Goal: Task Accomplishment & Management: Manage account settings

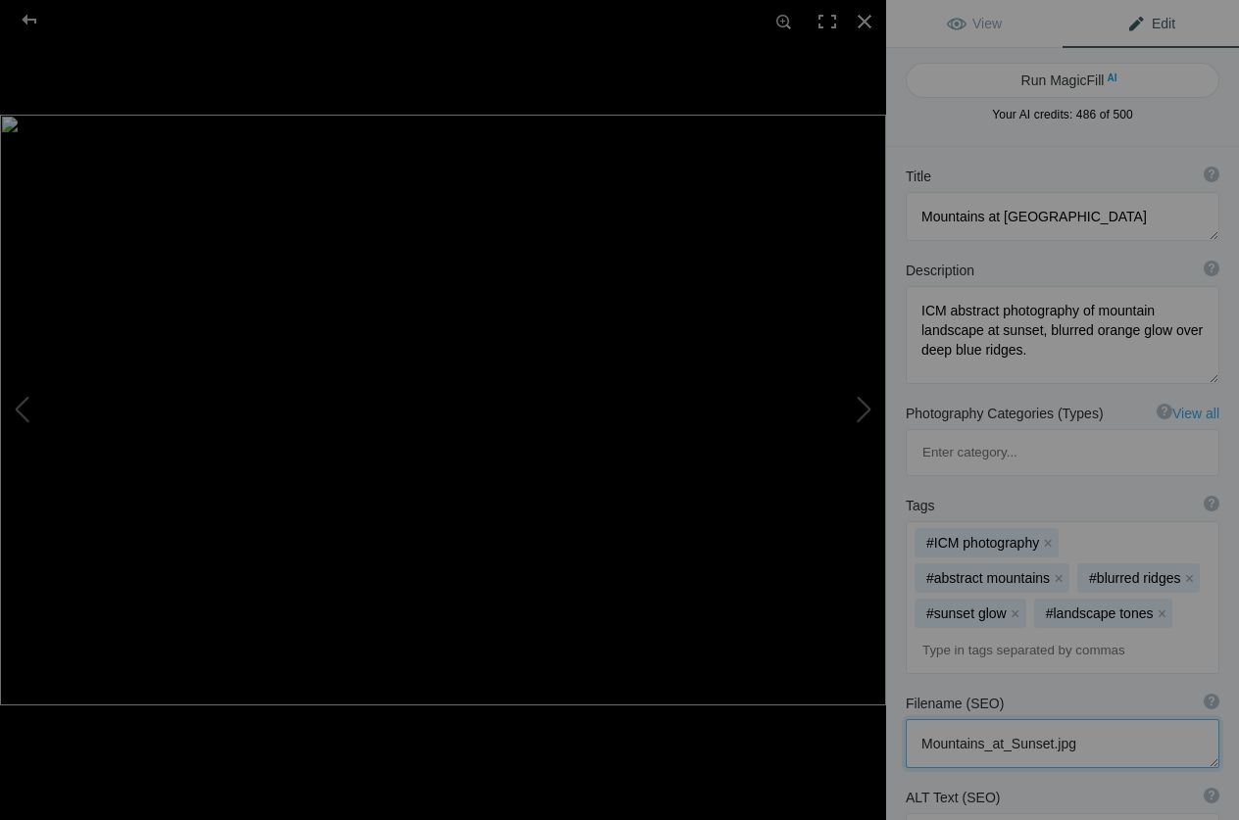
drag, startPoint x: 1103, startPoint y: 652, endPoint x: 780, endPoint y: 649, distance: 323.4
click at [905, 719] on textarea at bounding box center [1062, 743] width 314 height 49
paste textarea "[PERSON_NAME]-icm-abstract-photography-mountains-at-s"
type textarea "[PERSON_NAME]-icm-abstract-photography-mountains-at-sunset.jpg"
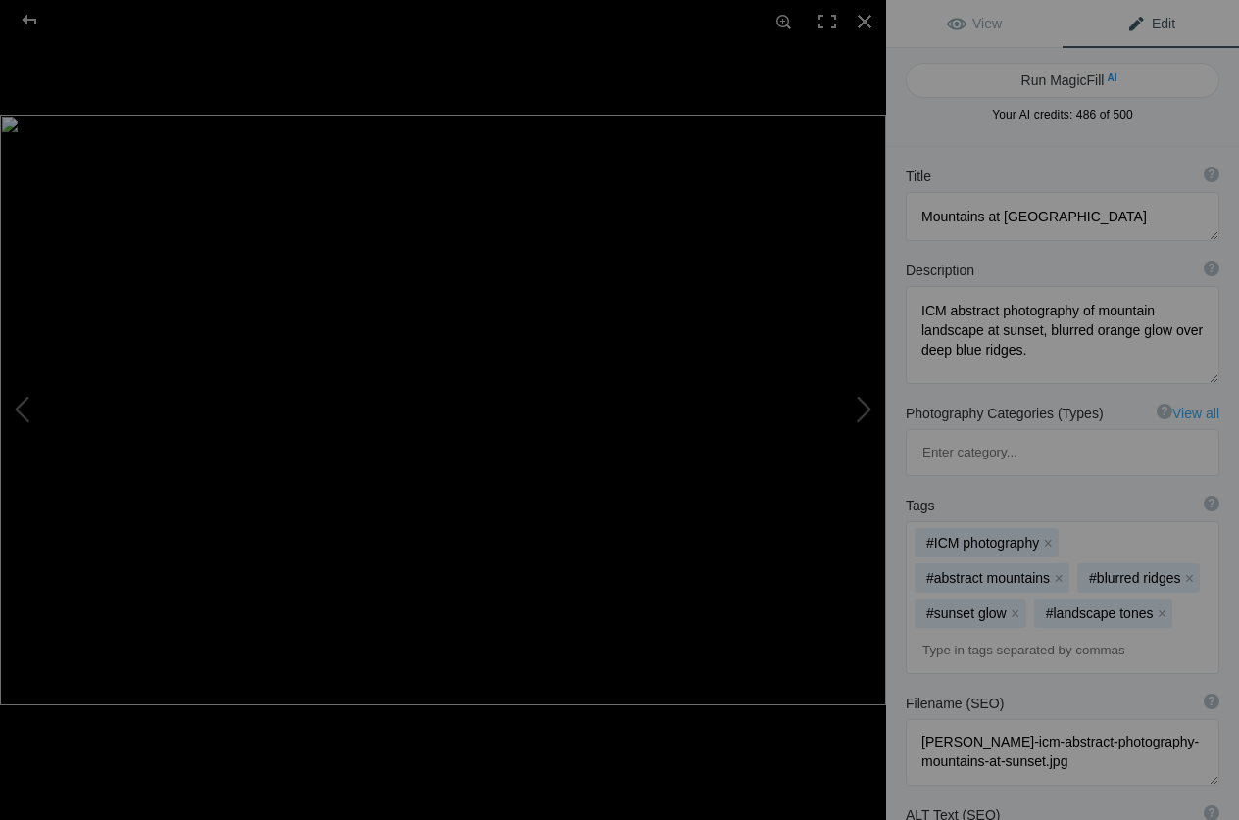
paste textarea "ICM abstract photography of mountains at sunset with blurred orange glow – [PER…"
click at [870, 19] on div at bounding box center [864, 21] width 43 height 43
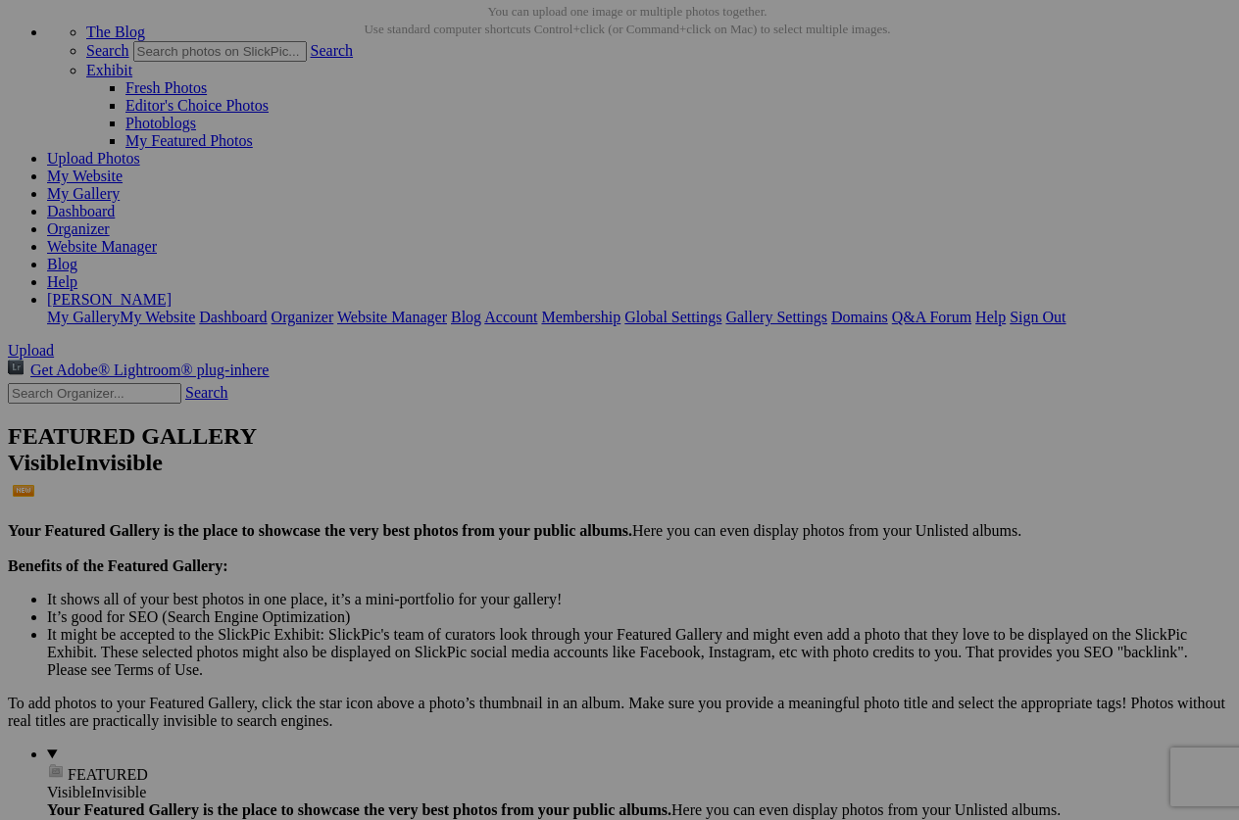
type textarea "ICM abstract photography of mountains at sunset with blurred orange glow – [PER…"
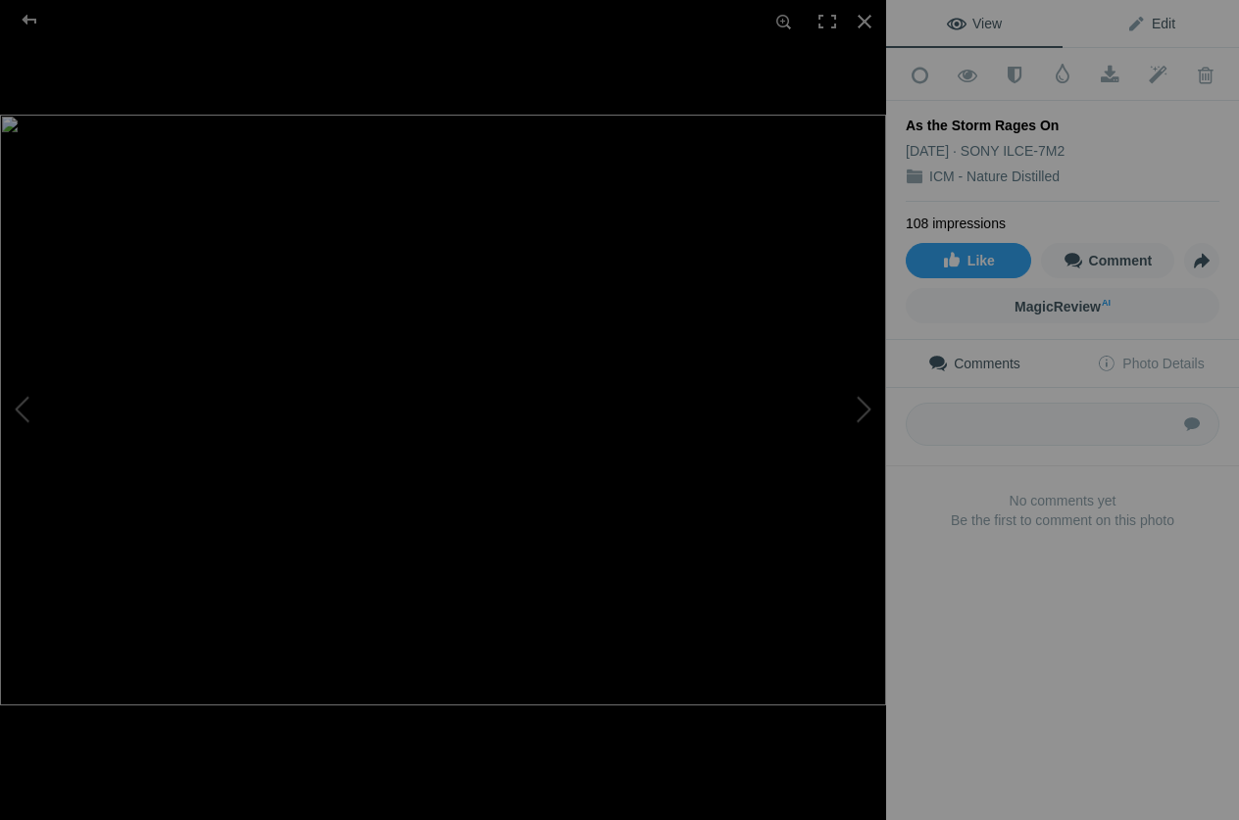
click at [1166, 13] on link "Edit" at bounding box center [1150, 23] width 176 height 47
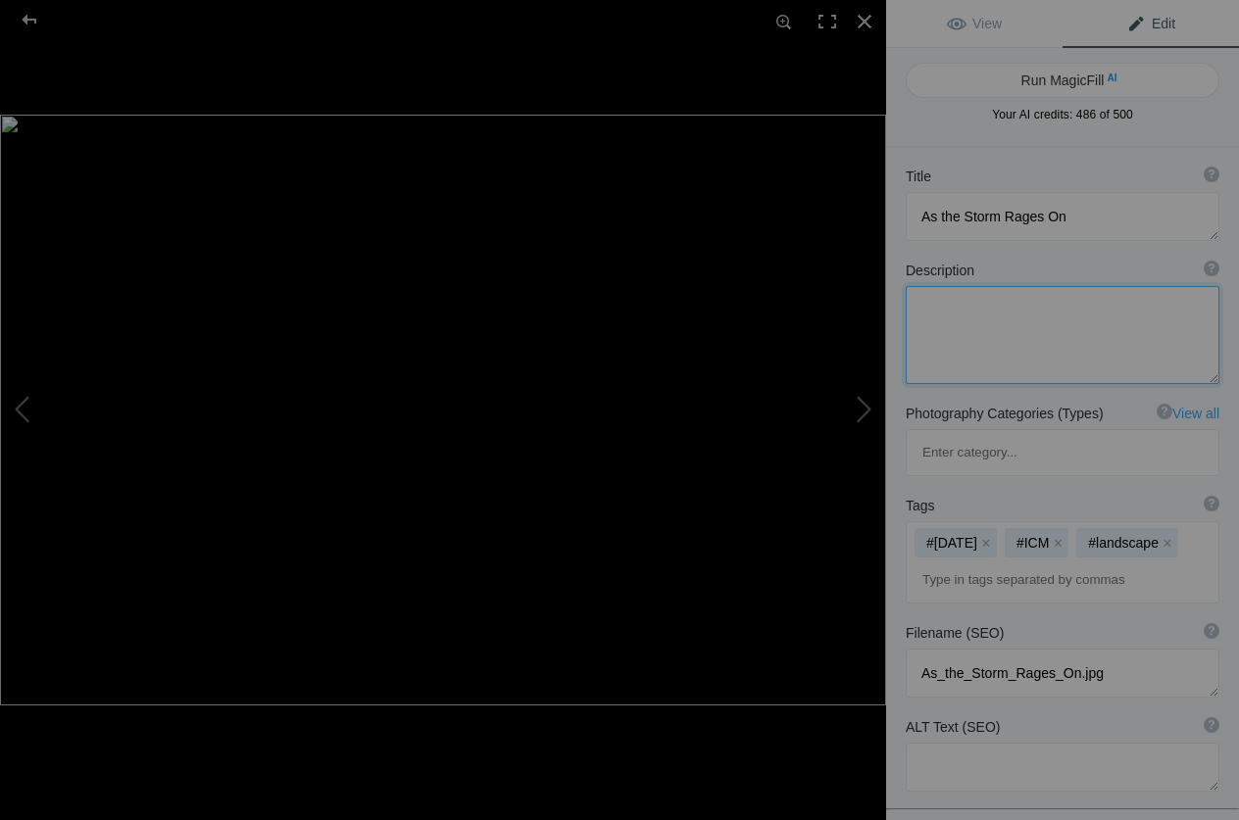
click at [1013, 324] on textarea at bounding box center [1062, 335] width 314 height 98
paste textarea "ICM abstract photography of blue sailboats in harbor, blurred masts and reflect…"
type textarea "ICM abstract photography of blue sailboats in harbor, blurred masts and reflect…"
click at [993, 536] on button "x" at bounding box center [986, 543] width 14 height 14
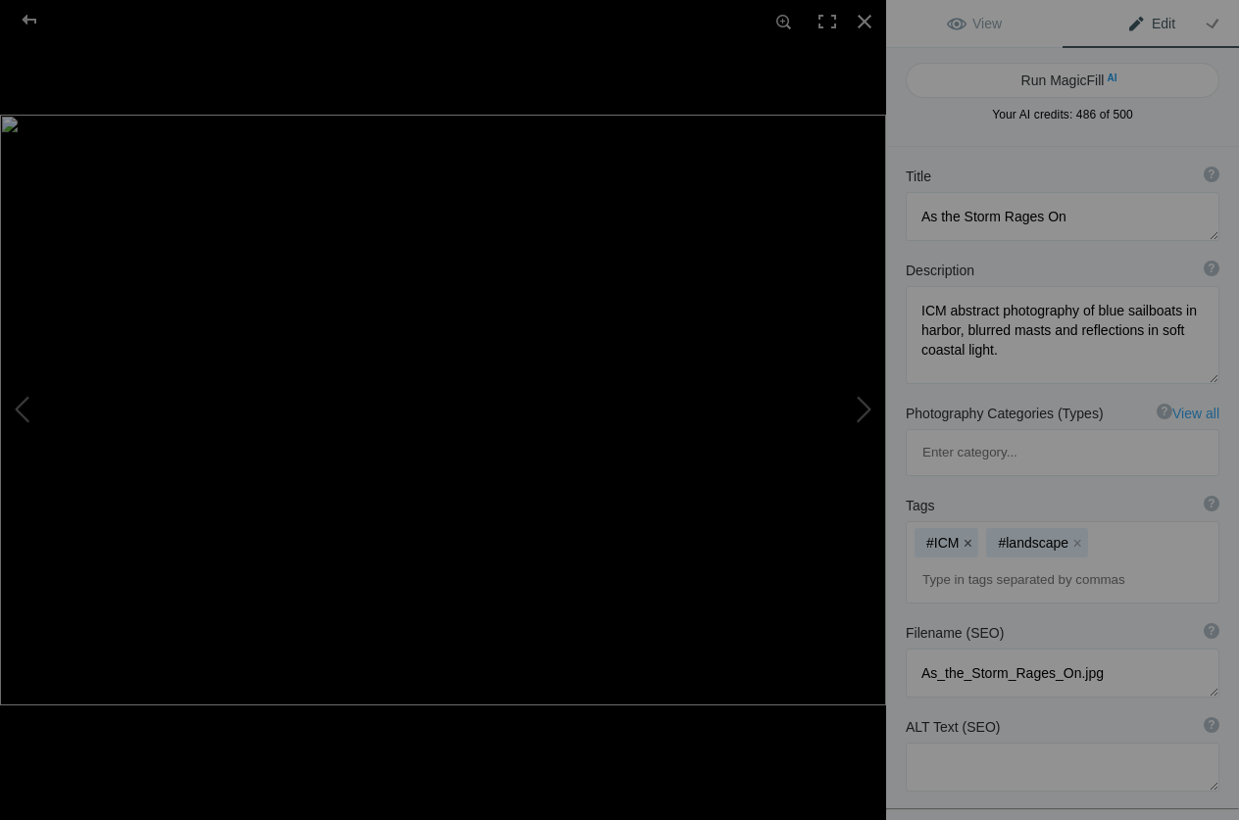
click at [967, 536] on button "x" at bounding box center [967, 543] width 14 height 14
click at [1001, 536] on button "x" at bounding box center [1005, 543] width 14 height 14
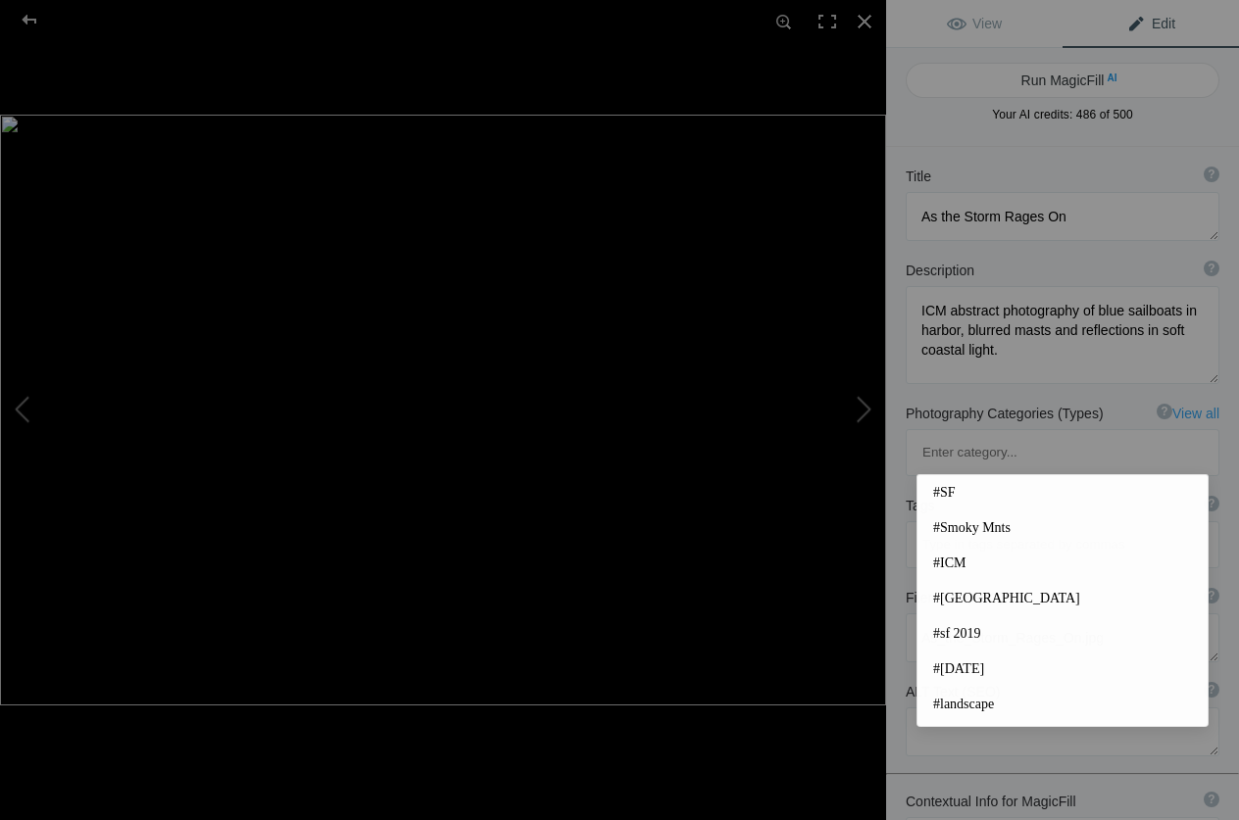
click at [991, 527] on input at bounding box center [1062, 544] width 292 height 35
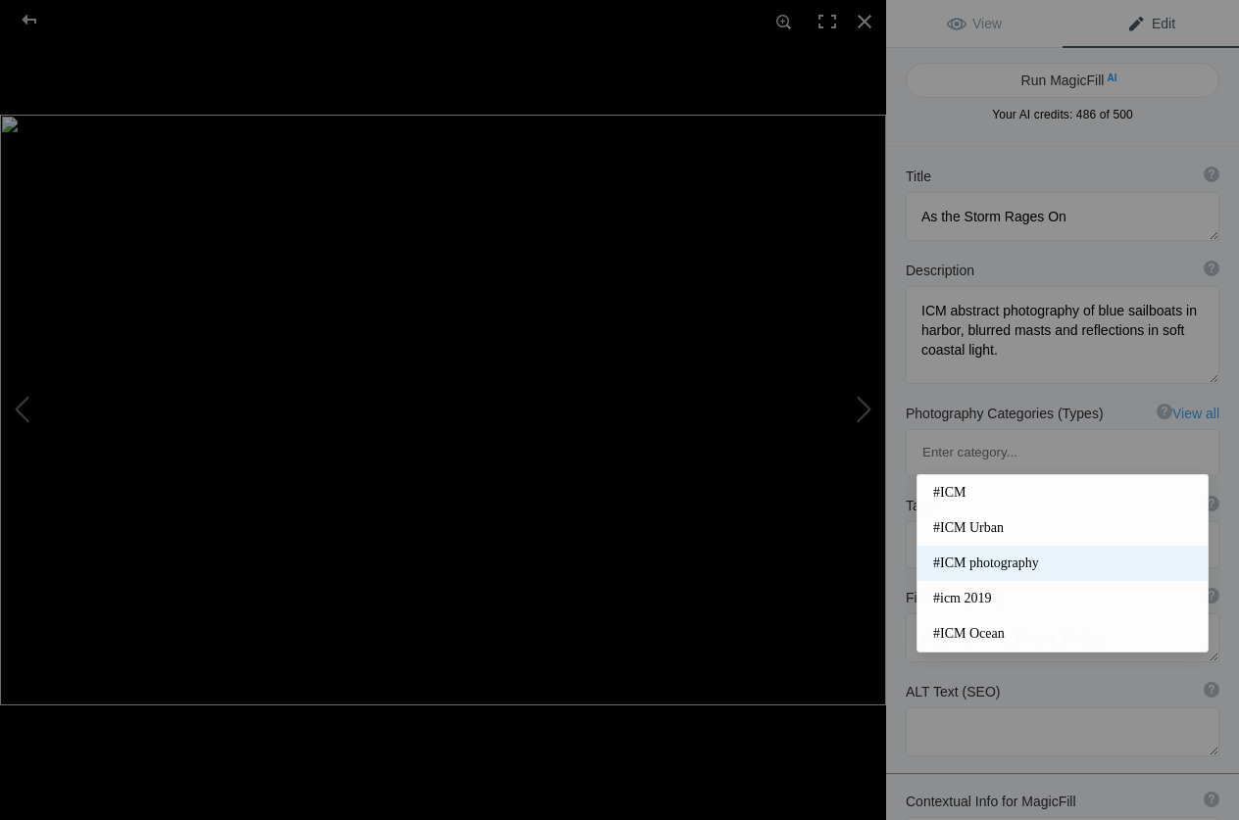
type input "icm"
click at [1005, 565] on span "#ICM photography" at bounding box center [1062, 564] width 259 height 20
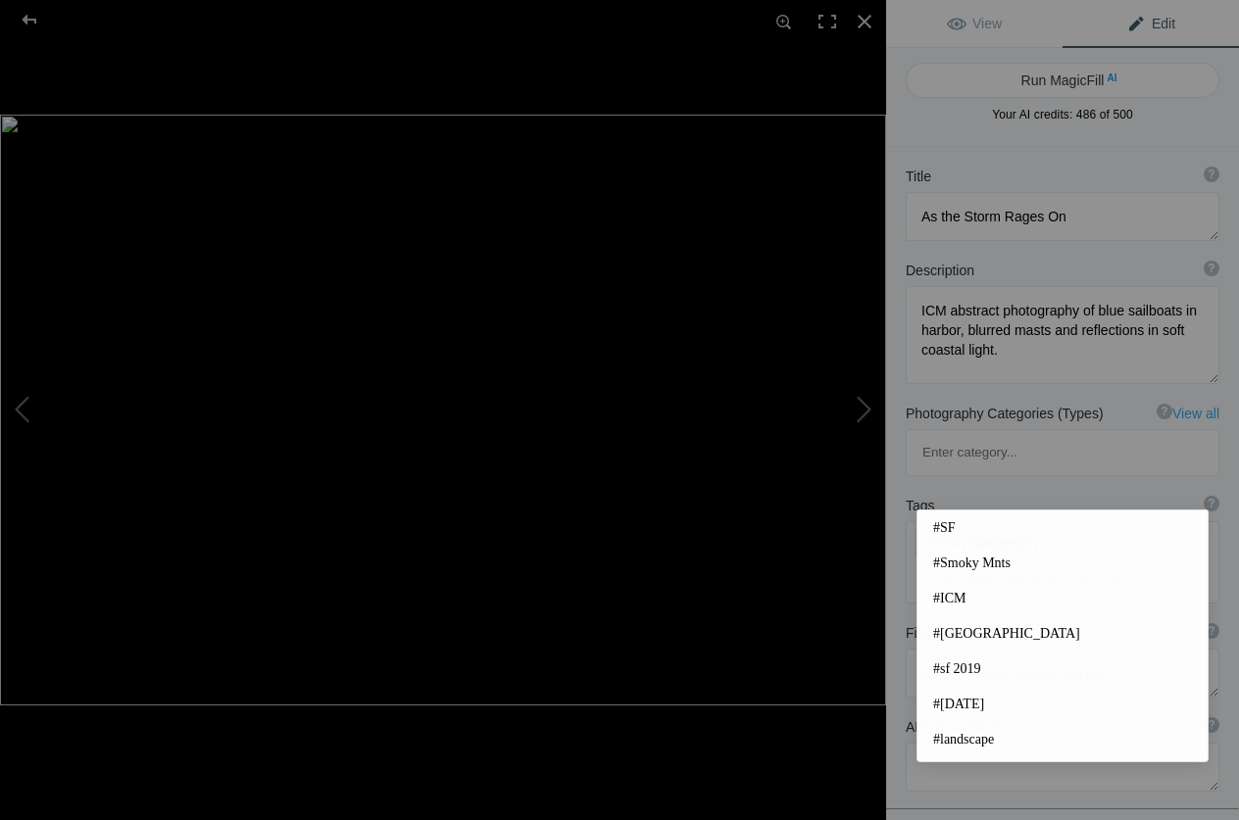
click at [1012, 562] on input at bounding box center [1062, 579] width 292 height 35
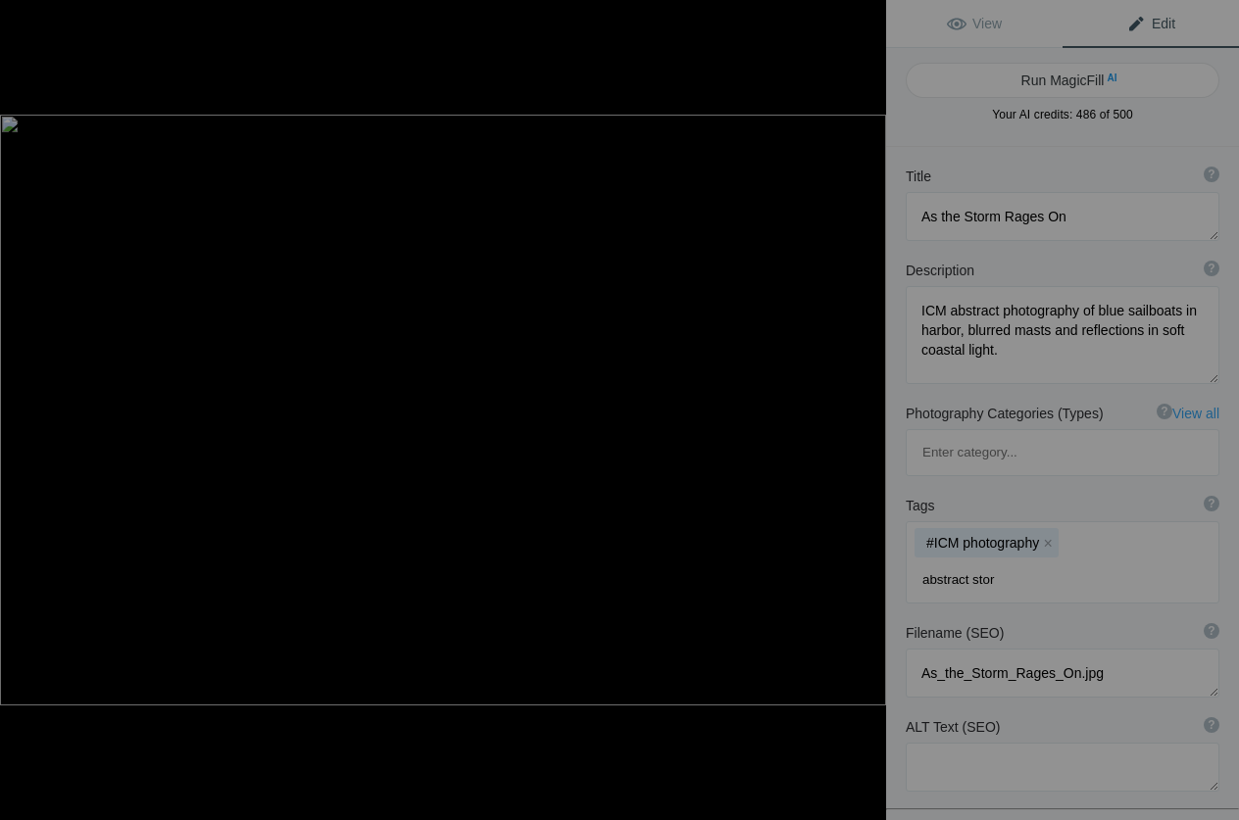
type input "abstract storm"
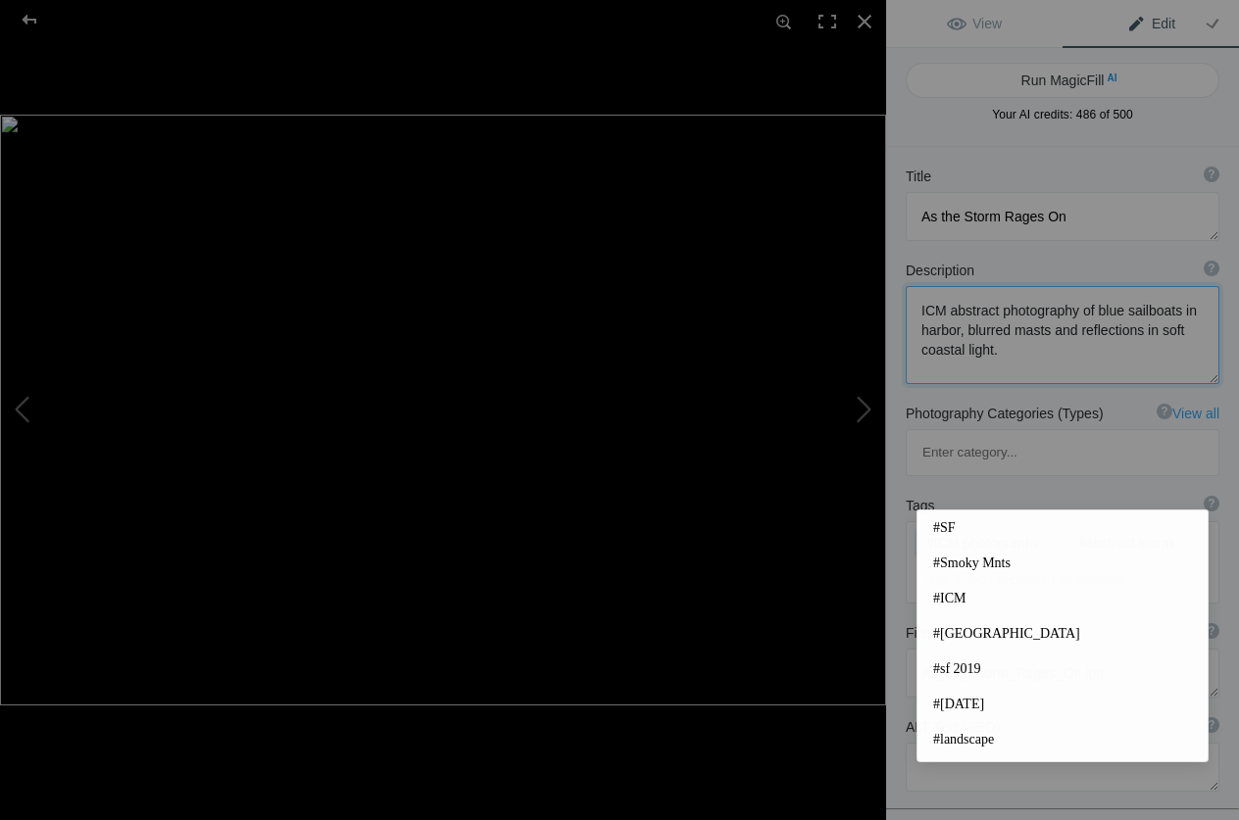
drag, startPoint x: 1037, startPoint y: 358, endPoint x: 912, endPoint y: 309, distance: 133.7
click at [912, 309] on textarea at bounding box center [1062, 335] width 314 height 98
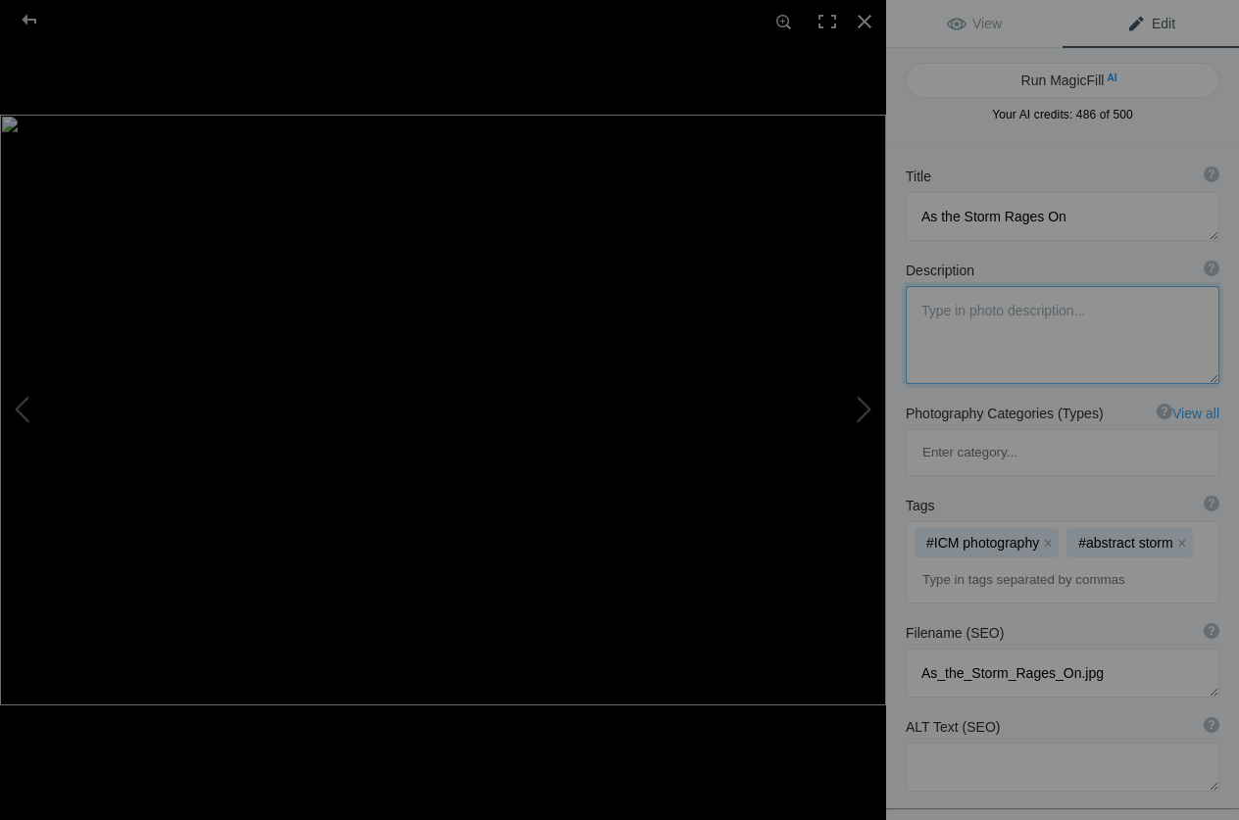
click at [951, 323] on textarea at bounding box center [1062, 335] width 314 height 98
paste textarea "ICM abstract photography of storm landscape with blurred dark clouds and moving…"
type textarea "ICM abstract photography of storm landscape with blurred dark clouds and moving…"
click at [933, 562] on input at bounding box center [1062, 579] width 292 height 35
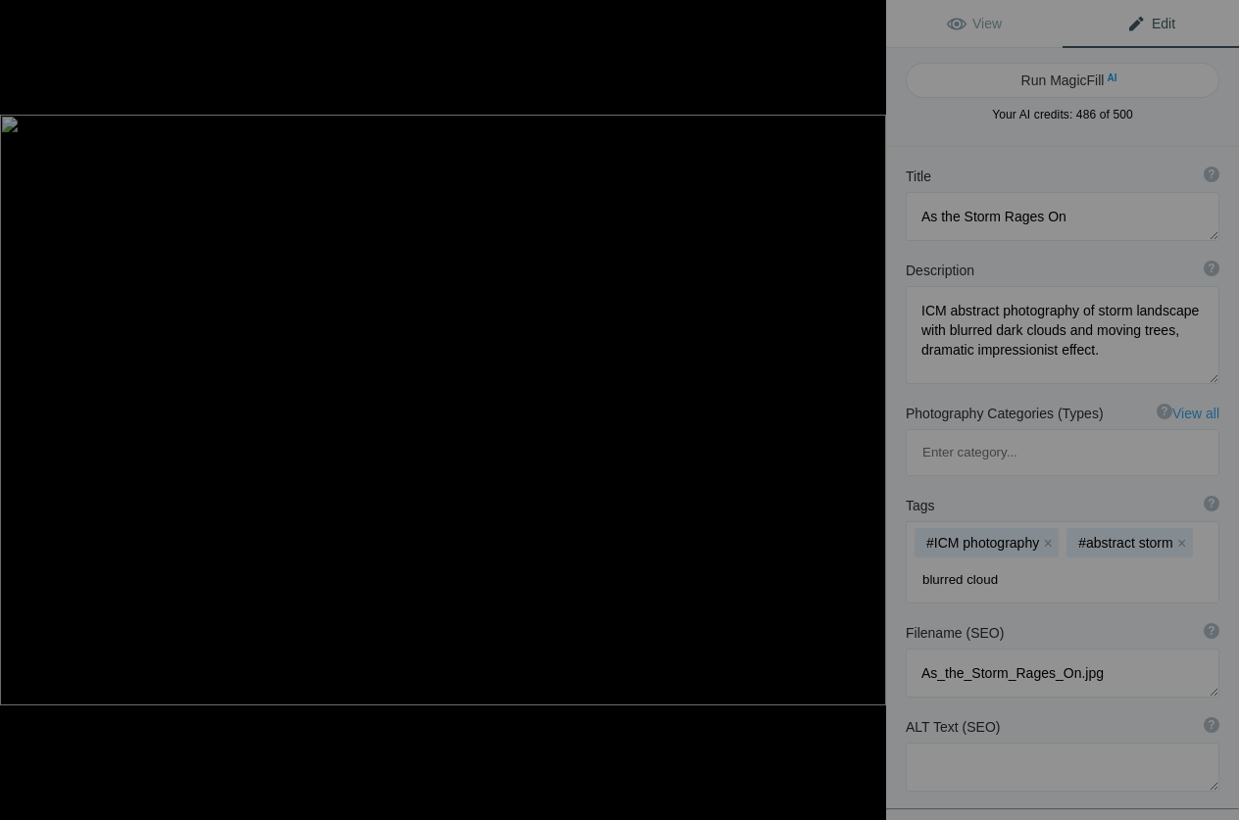
type input "blurred clouds"
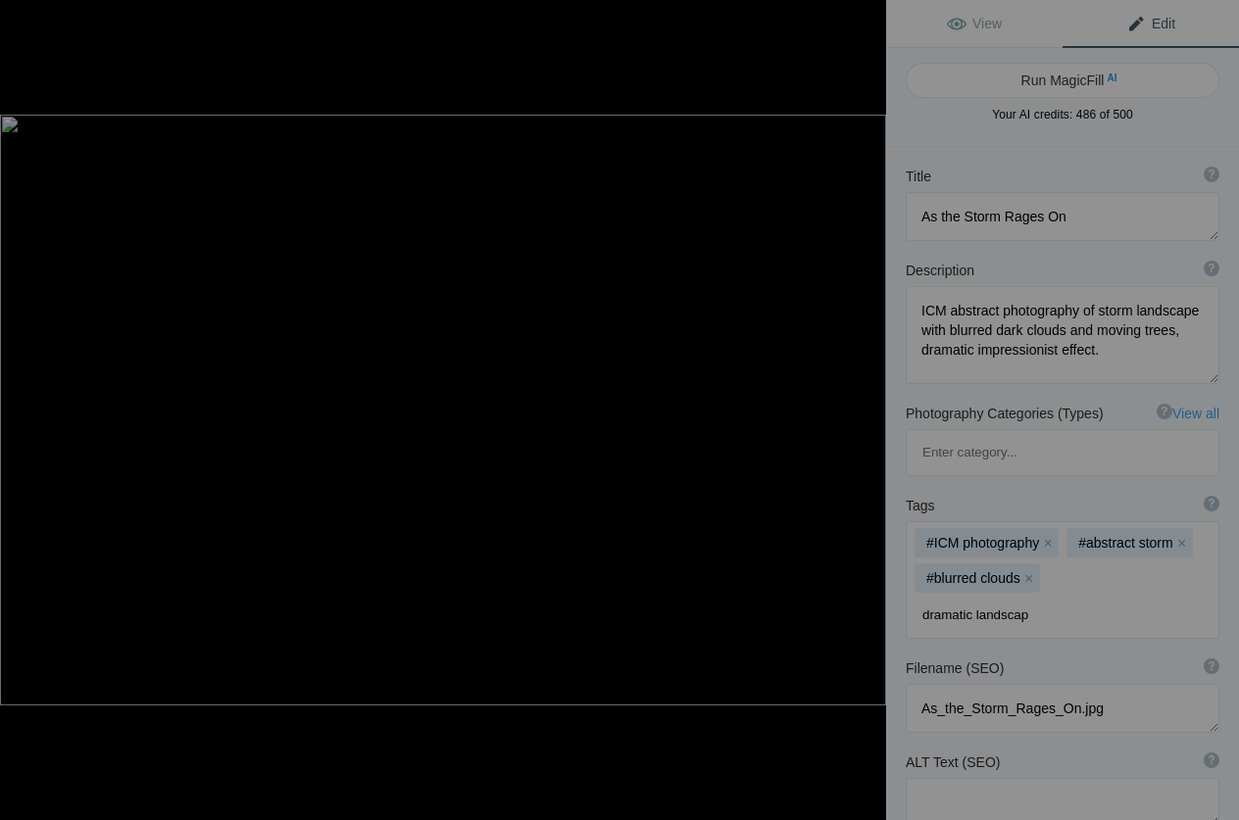
type input "dramatic landscape"
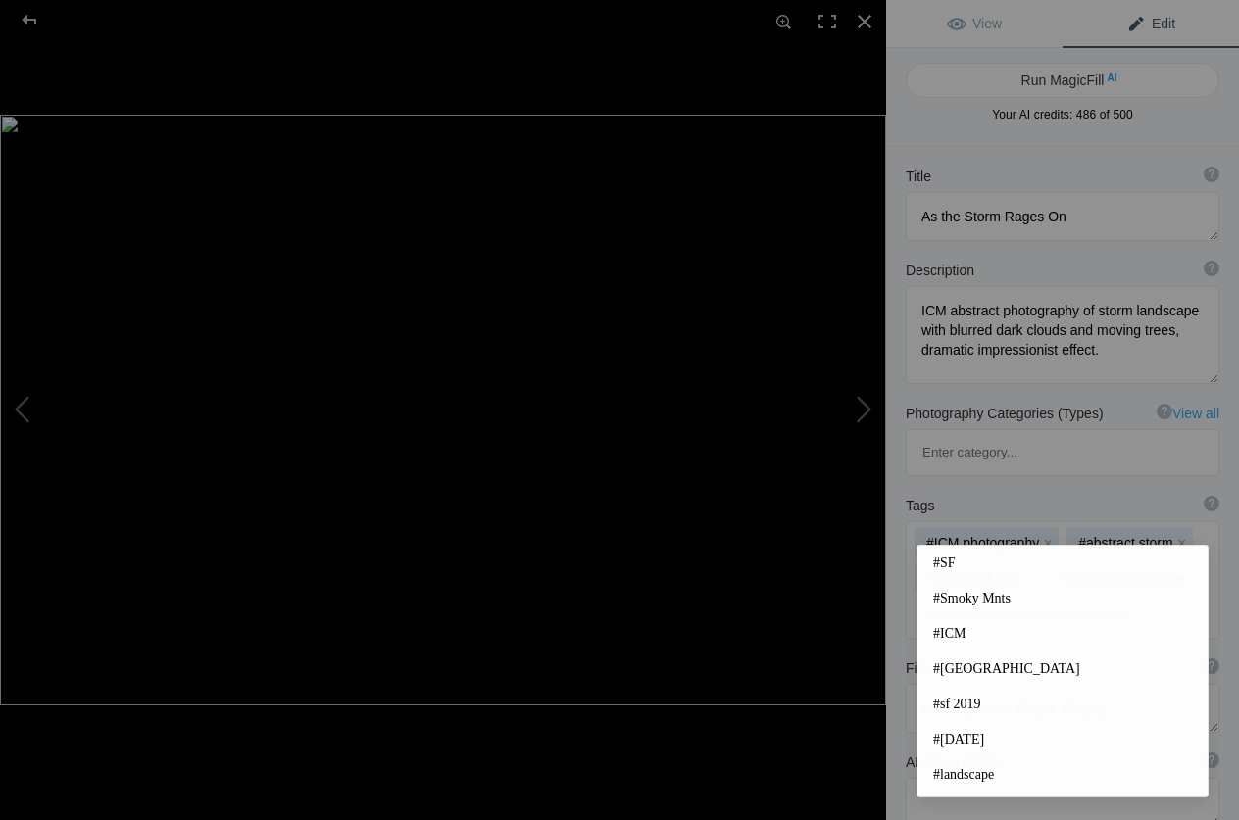
click at [991, 598] on input at bounding box center [1062, 615] width 292 height 35
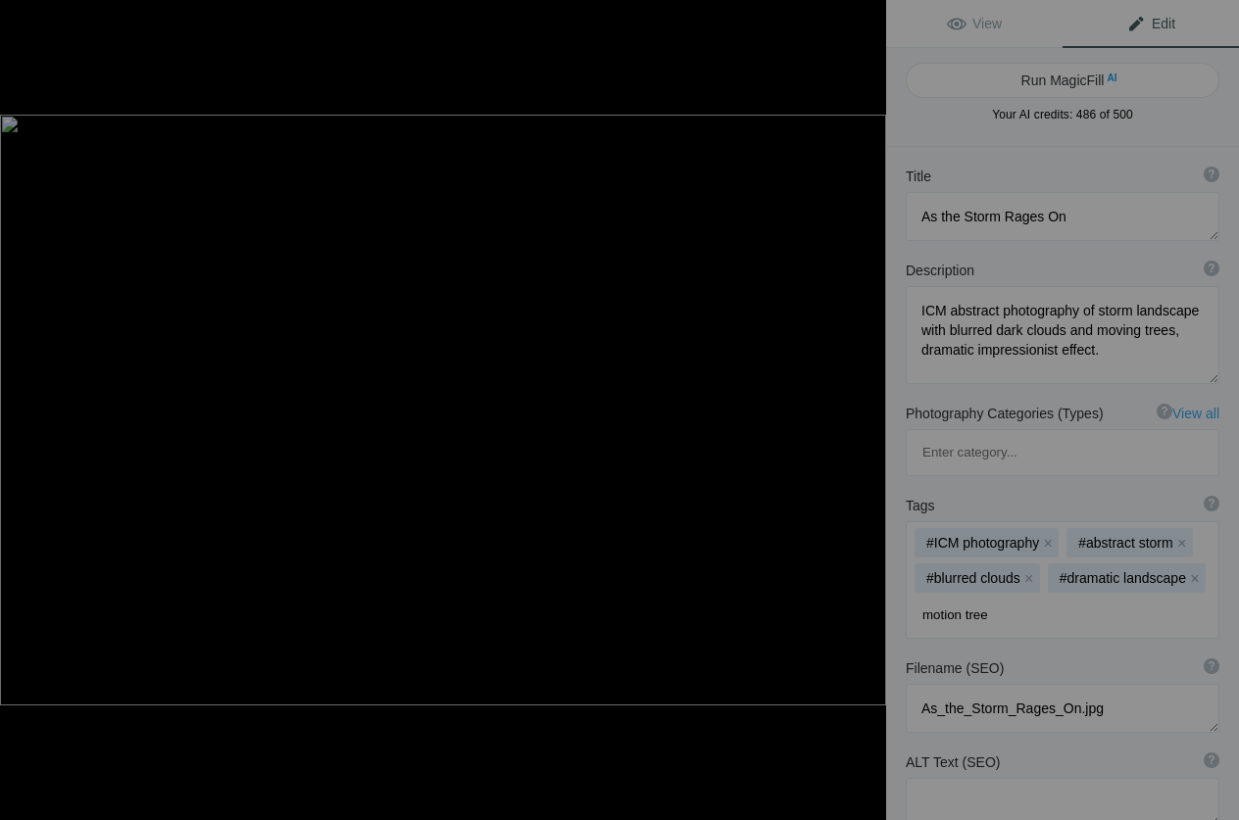
type input "motion trees"
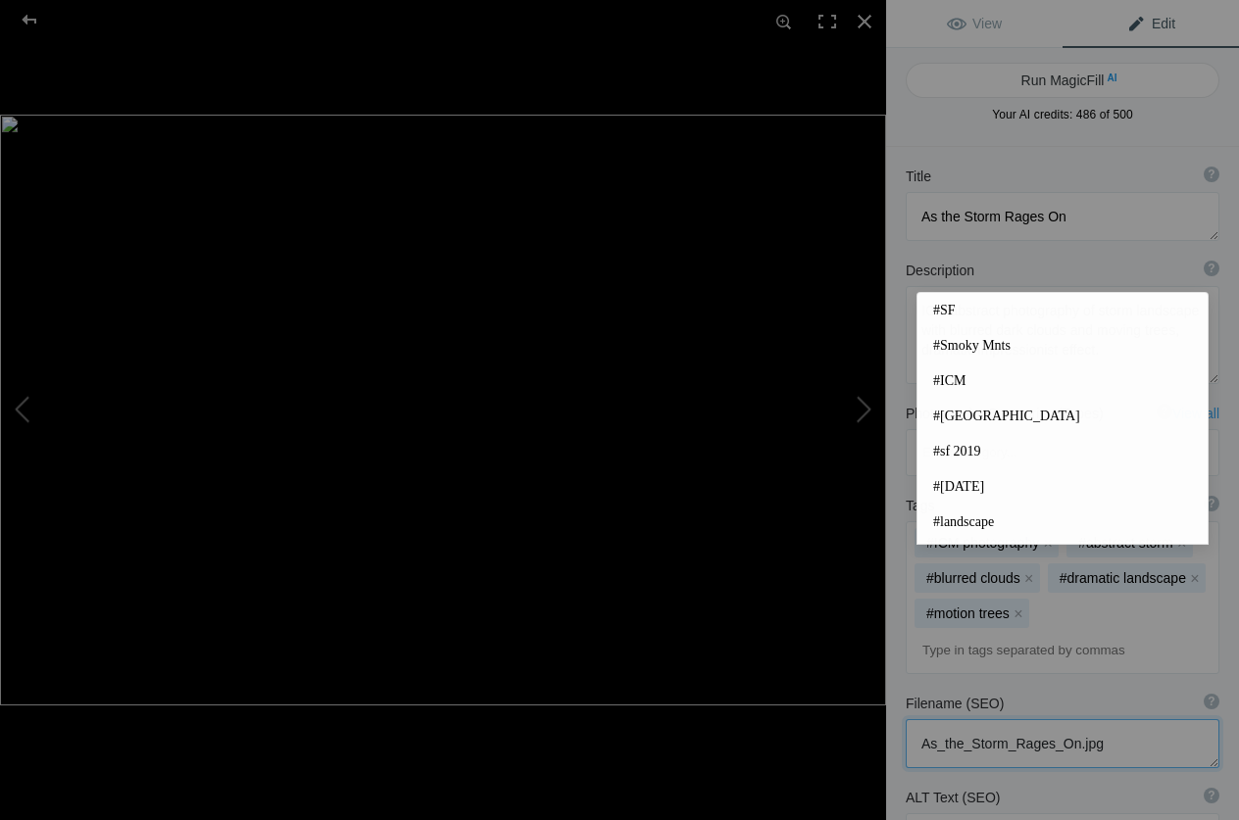
drag, startPoint x: 1102, startPoint y: 654, endPoint x: 852, endPoint y: 642, distance: 250.1
click at [905, 719] on textarea at bounding box center [1062, 743] width 314 height 49
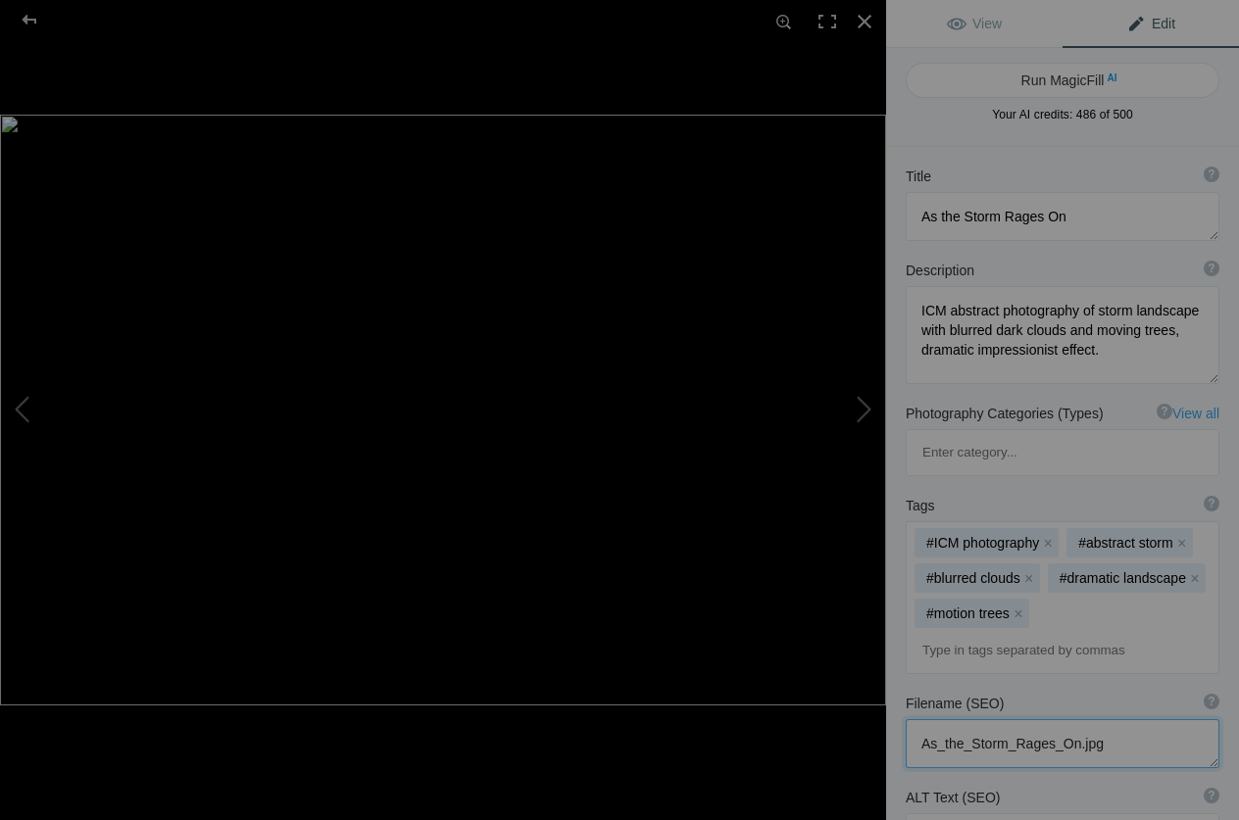
paste textarea "[PERSON_NAME]-icm-abstract-photography-as-the-storm-rages-o"
type textarea "[PERSON_NAME]-icm-abstract-photography-as-the-storm-rages-on.jpg"
paste textarea "ICM abstract photography of storm with blurred dark clouds and trees in motion …"
type textarea "ICM abstract photography of storm with blurred dark clouds and trees in motion …"
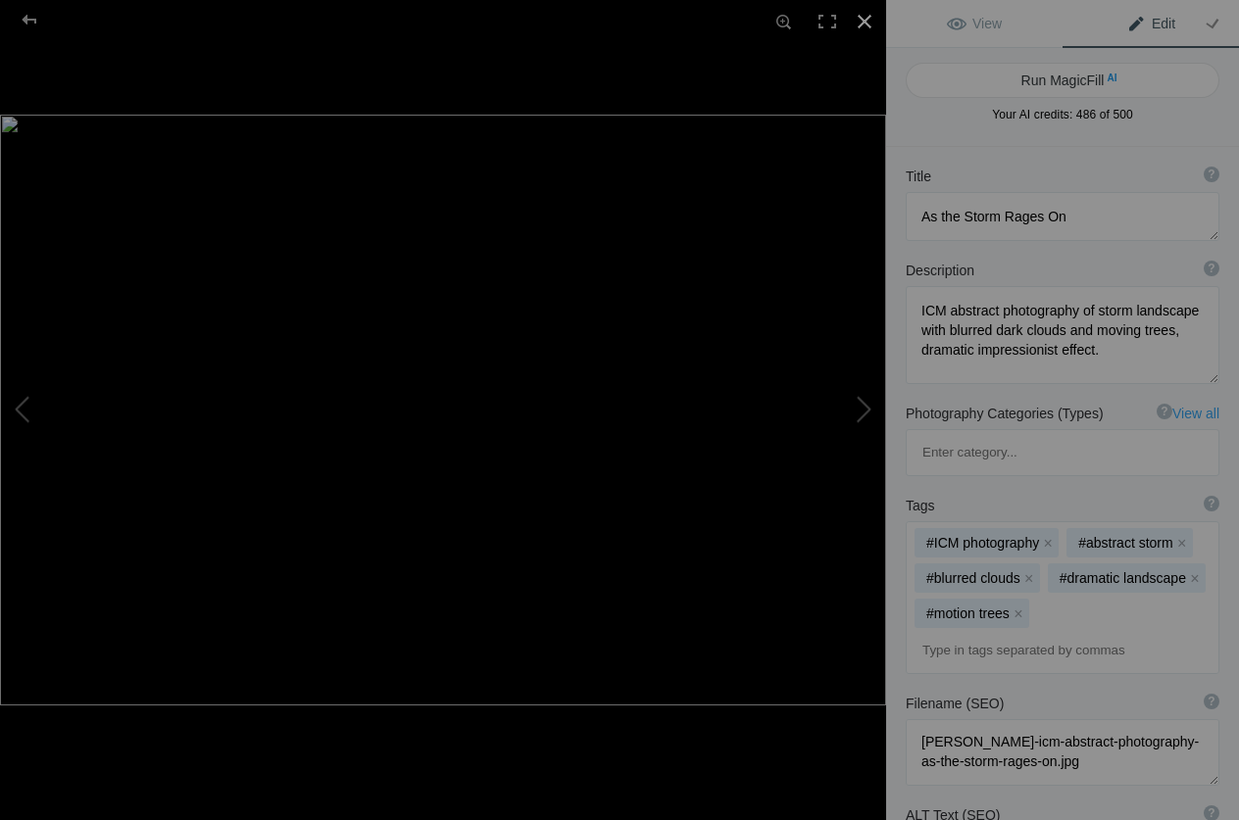
click at [867, 14] on div at bounding box center [864, 21] width 43 height 43
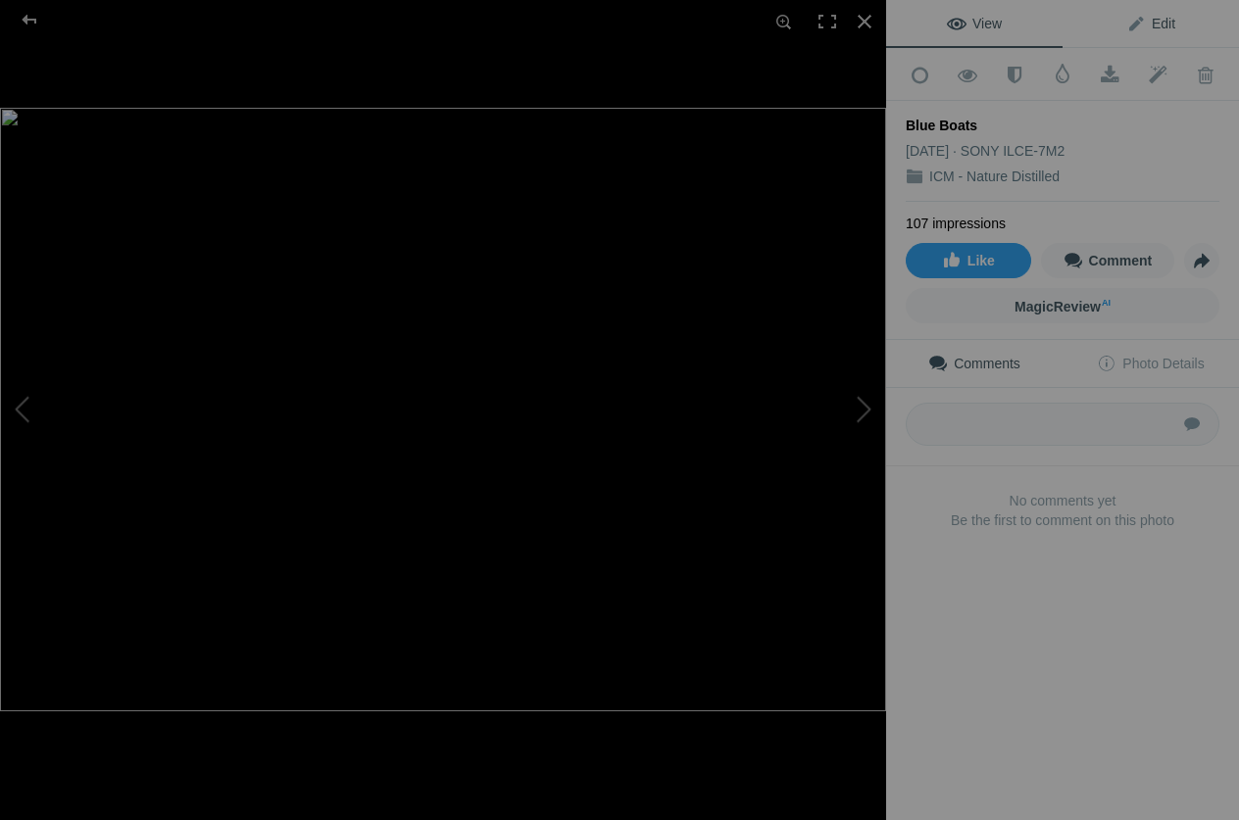
click at [1174, 18] on span "Edit" at bounding box center [1150, 24] width 49 height 16
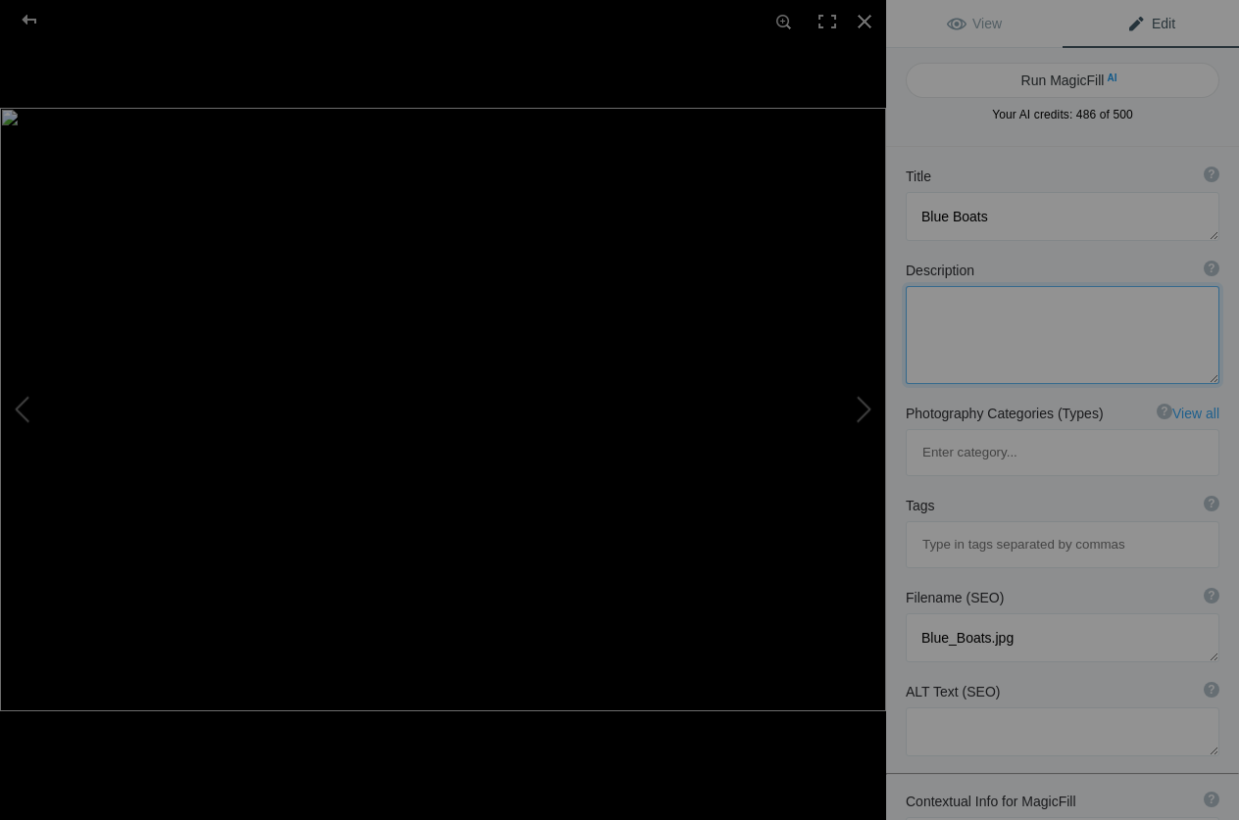
click at [930, 339] on textarea at bounding box center [1062, 335] width 314 height 98
paste textarea "ICM abstract photography of blue sailboats in harbor, blurred masts and reflect…"
type textarea "ICM abstract photography of blue sailboats in harbor, blurred masts and reflect…"
click at [948, 527] on input at bounding box center [1062, 544] width 292 height 35
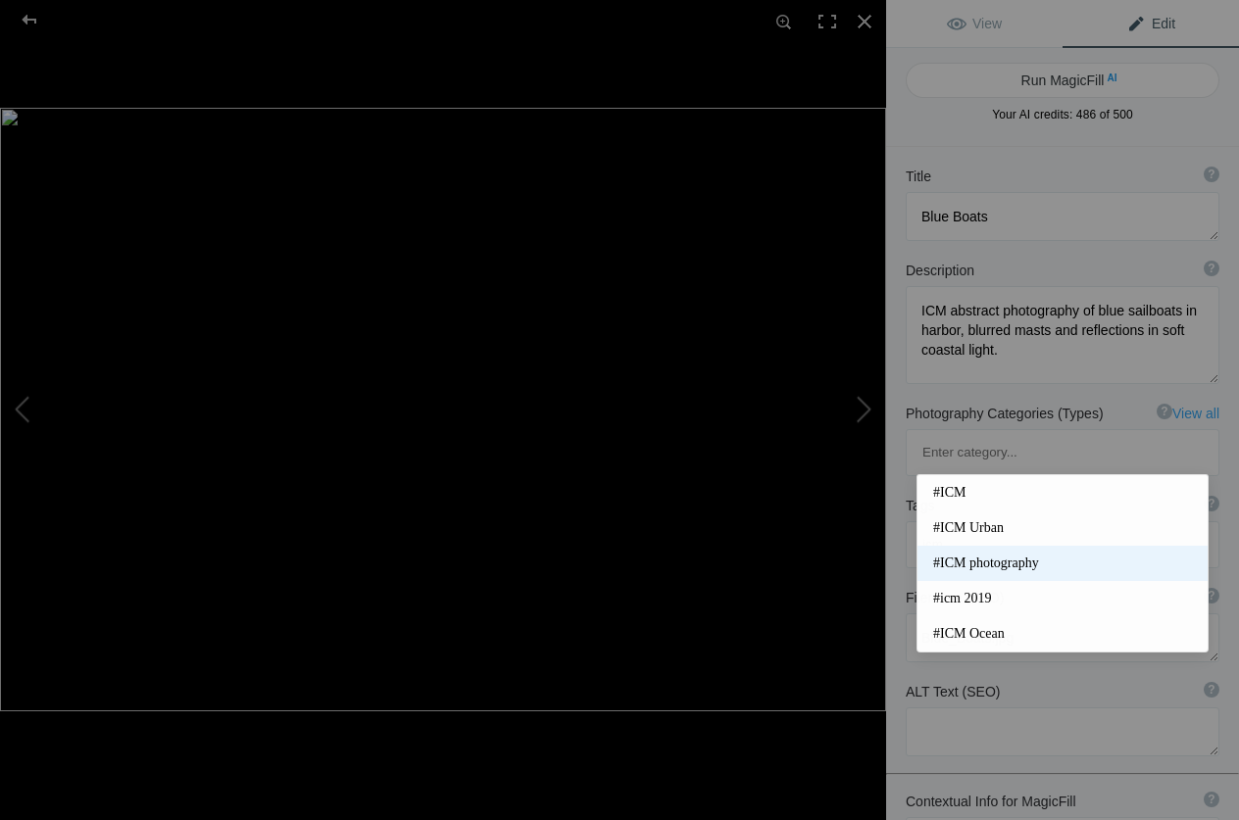
type input "icm"
click at [986, 560] on span "#ICM photography" at bounding box center [1062, 564] width 259 height 20
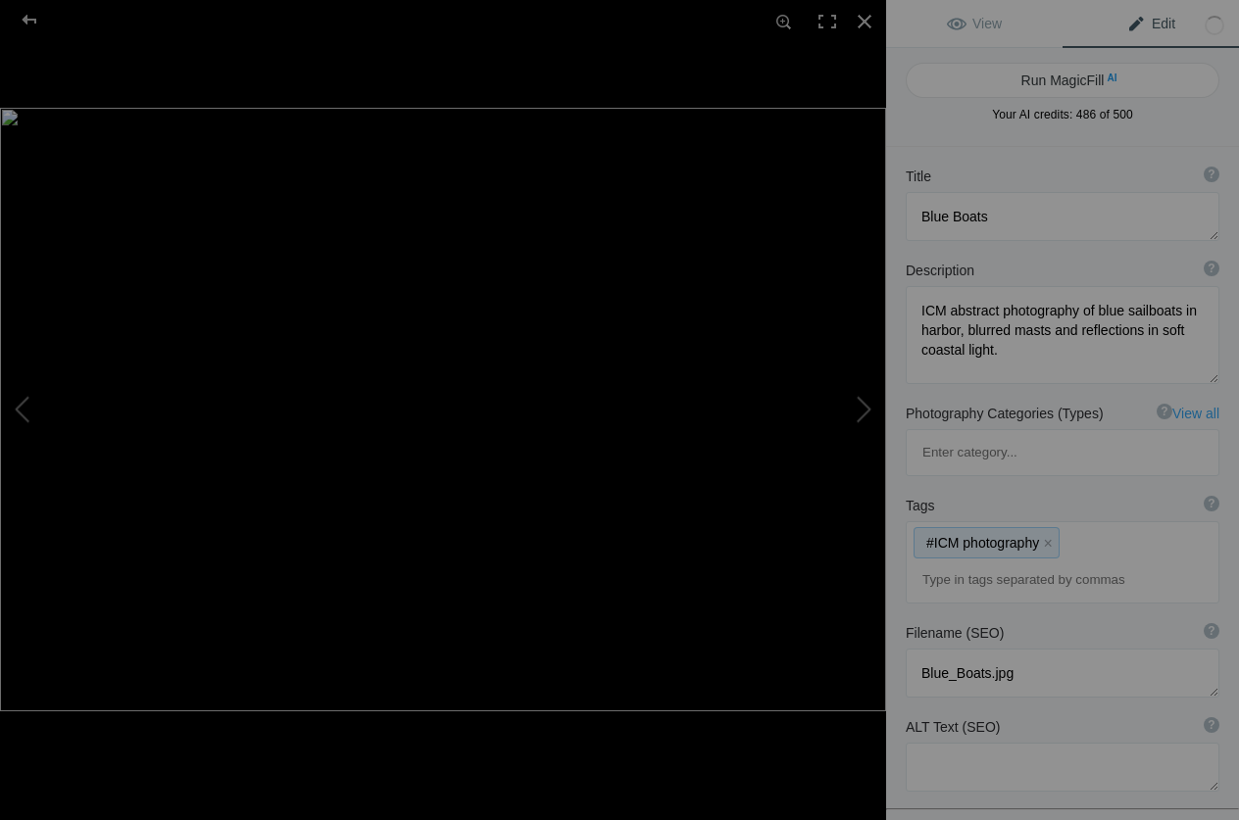
click at [958, 522] on div "#ICM photography x" at bounding box center [1062, 562] width 312 height 80
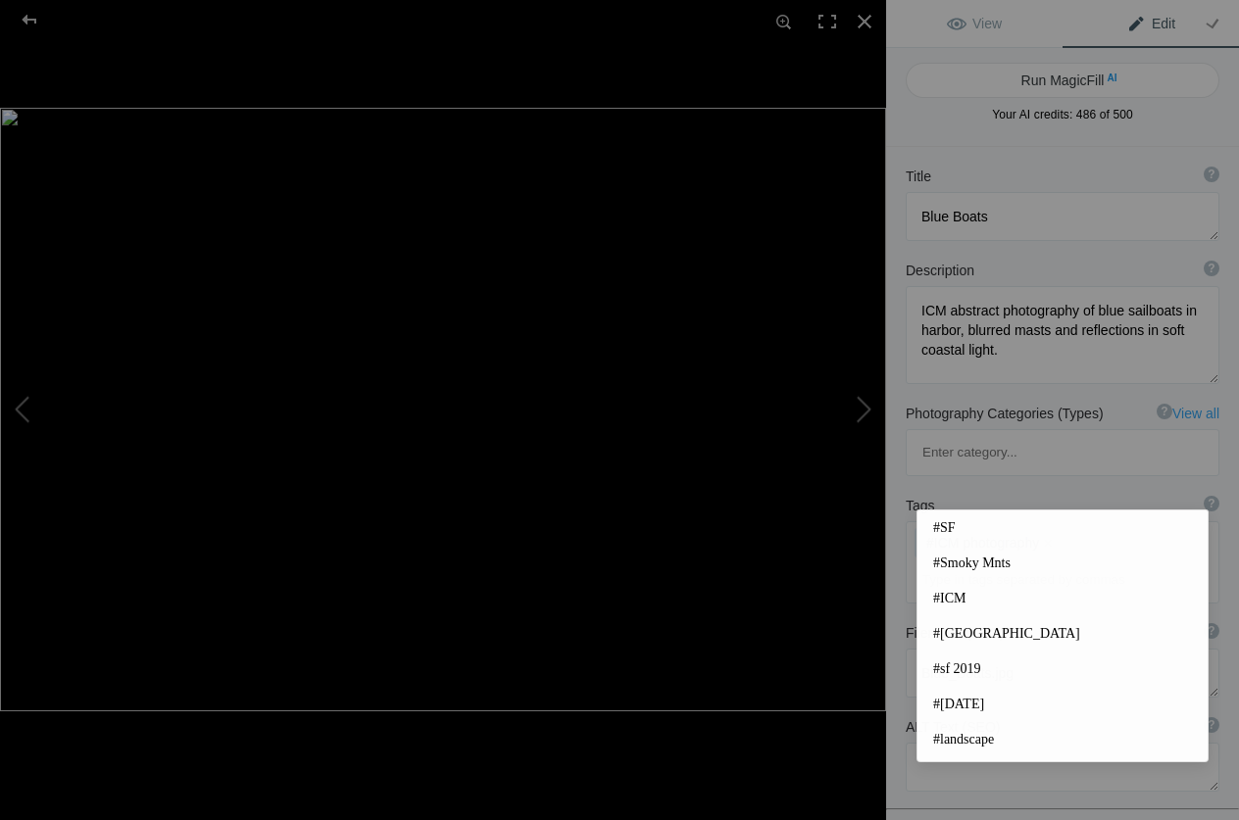
click at [954, 562] on input at bounding box center [1062, 579] width 292 height 35
click at [1081, 562] on input at bounding box center [1062, 579] width 292 height 35
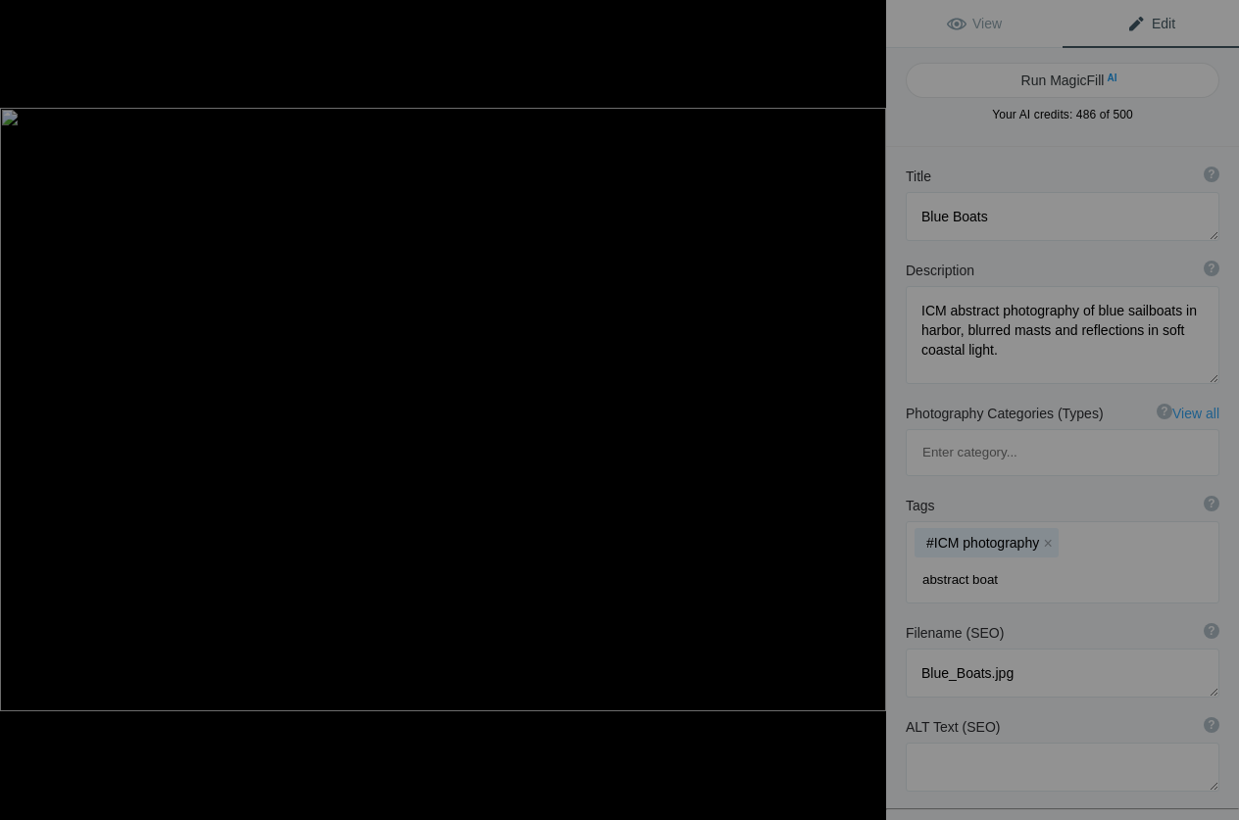
type input "abstract boats"
type input "blurred masts"
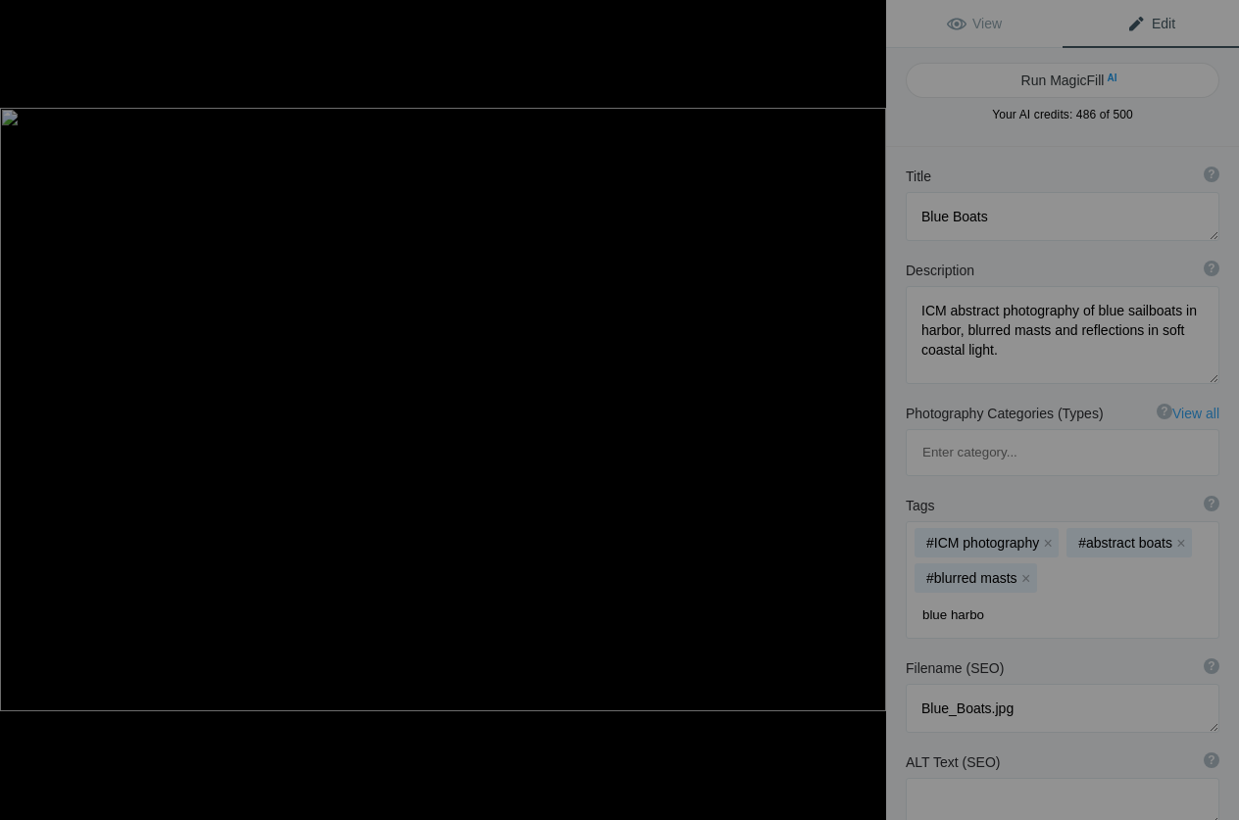
type input "[GEOGRAPHIC_DATA]"
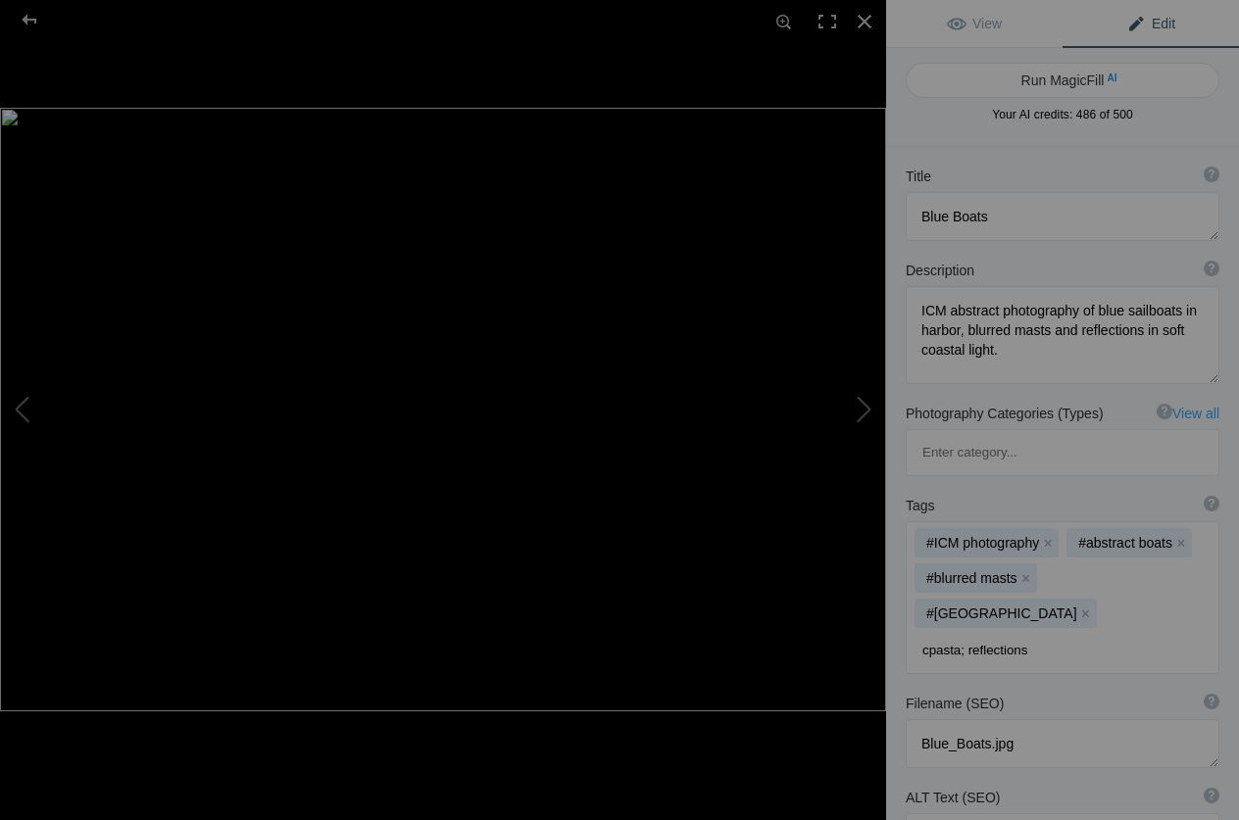
click at [961, 633] on input "cpasta; reflections" at bounding box center [1062, 650] width 292 height 35
drag, startPoint x: 1031, startPoint y: 529, endPoint x: 851, endPoint y: 516, distance: 179.8
click at [916, 633] on input "cpasta; reflections" at bounding box center [1062, 650] width 292 height 35
type input "coastal reflections"
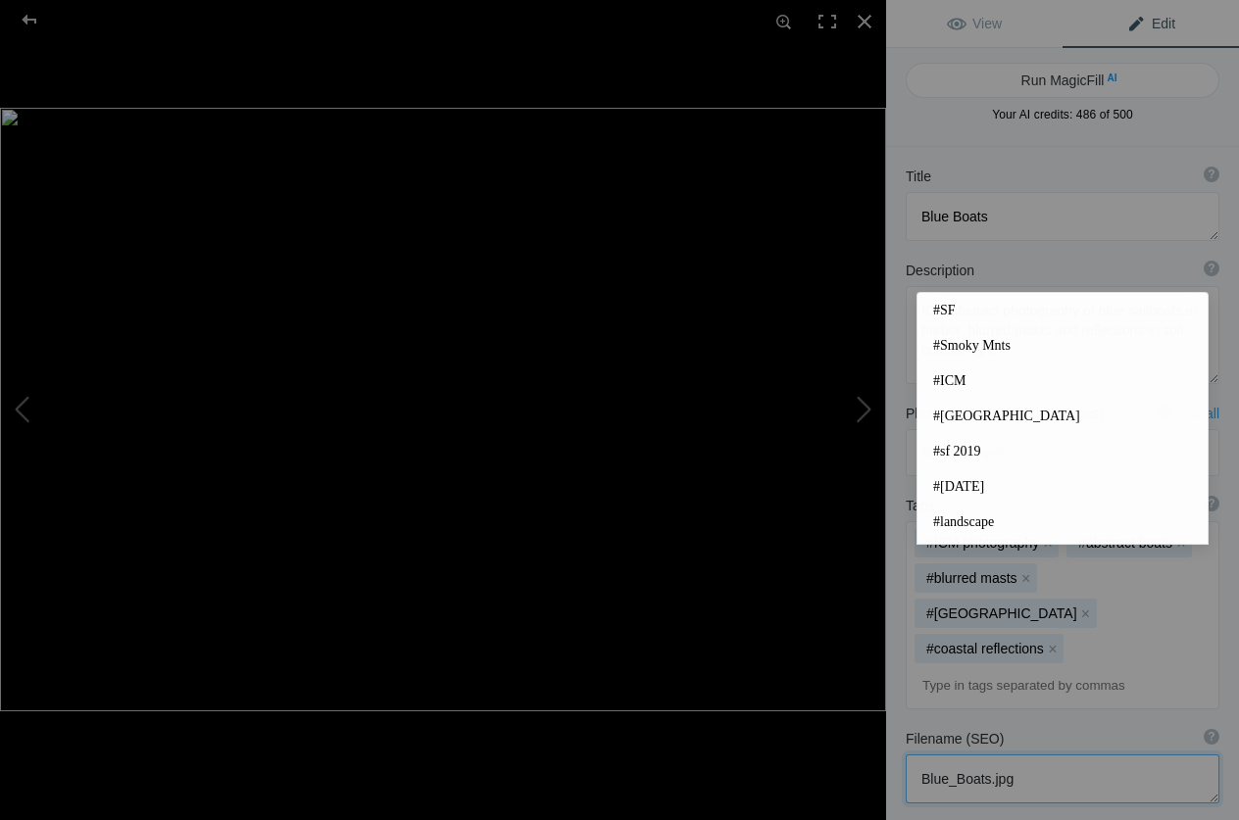
drag, startPoint x: 1043, startPoint y: 660, endPoint x: 822, endPoint y: 655, distance: 220.5
click at [905, 754] on textarea at bounding box center [1062, 778] width 314 height 49
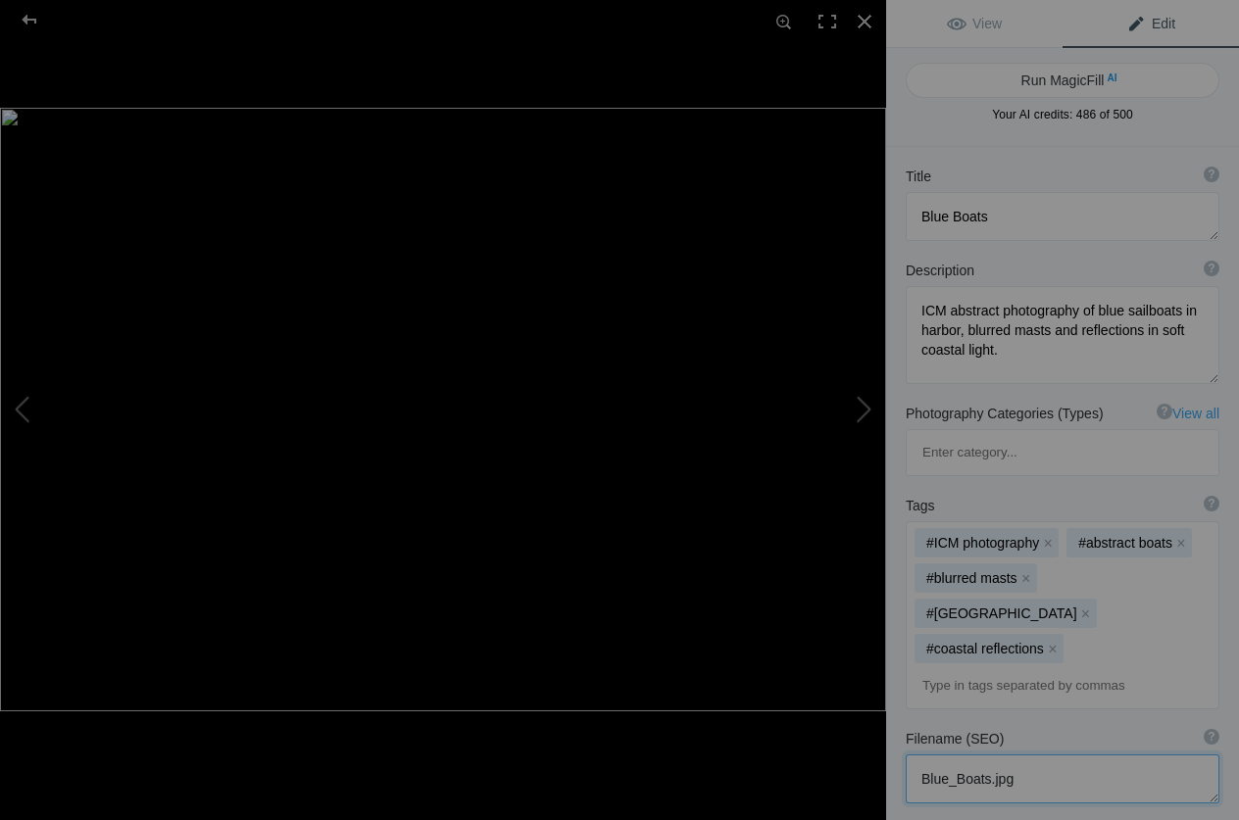
paste textarea "[PERSON_NAME]-icm-abstract-photography-blue-boats-harbor"
type textarea "[PERSON_NAME]-icm-abstract-photography-blue-boats-harbor.jpg"
paste textarea "ICM abstract photography of blue boats in harbor with blurred masts and reflect…"
click at [866, 20] on div at bounding box center [864, 21] width 43 height 43
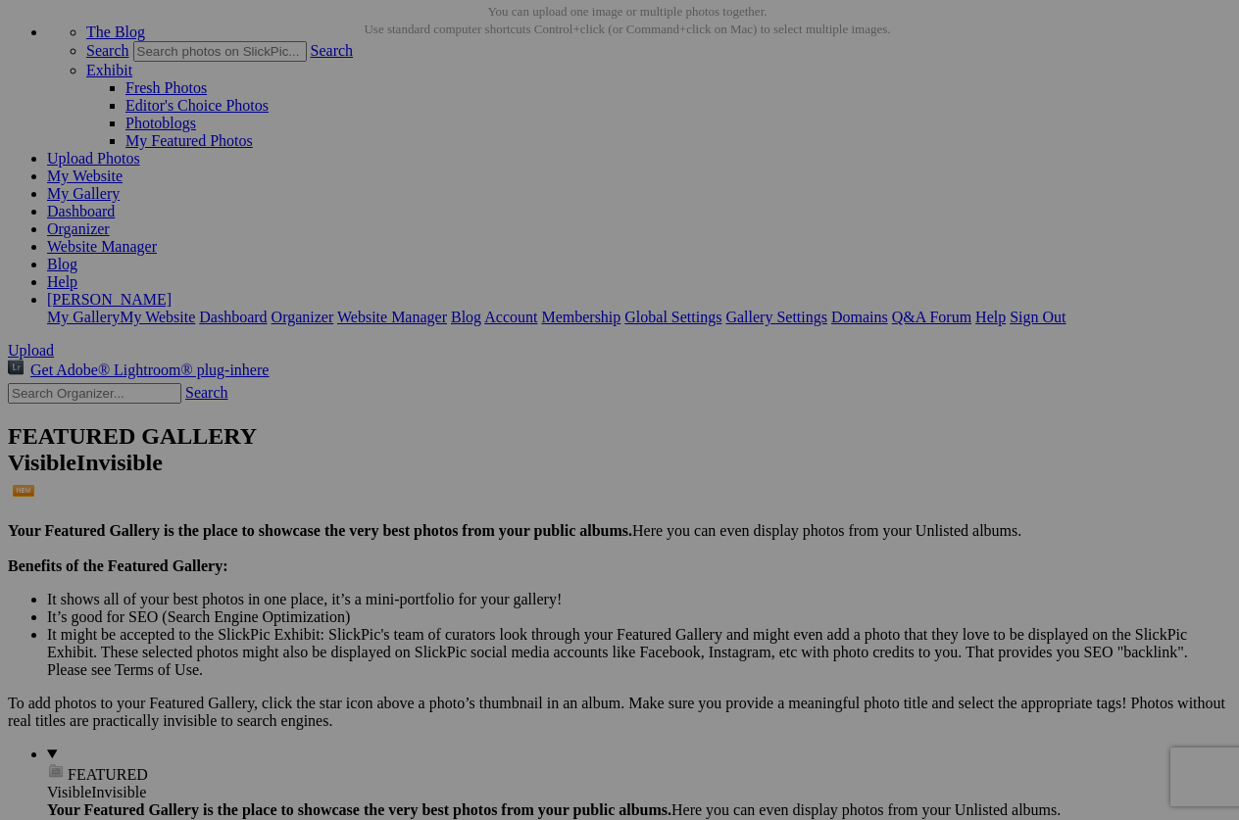
type textarea "ICM abstract photography of blue boats in harbor with blurred masts and reflect…"
